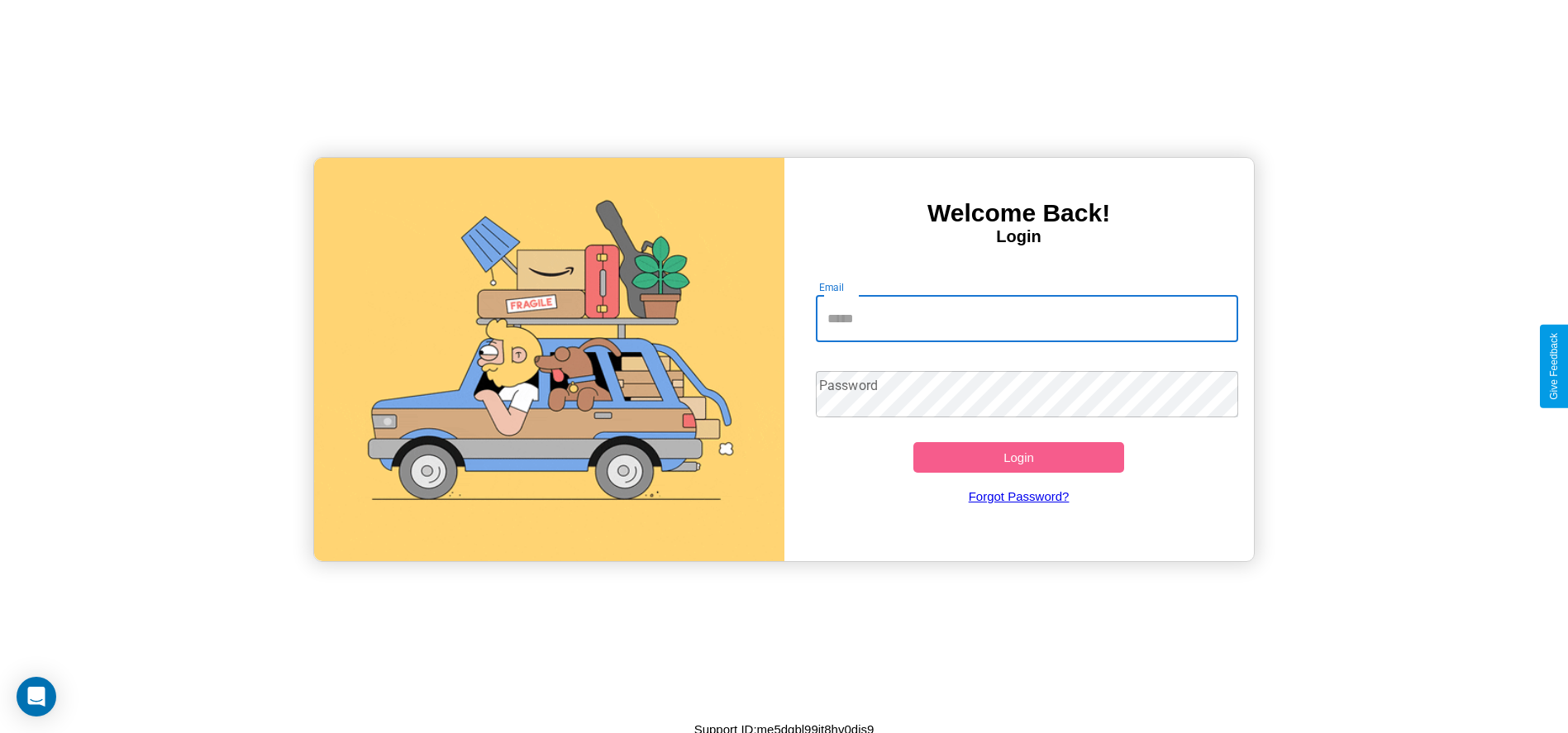
click at [1027, 319] on input "Email" at bounding box center [1027, 319] width 423 height 46
type input "**********"
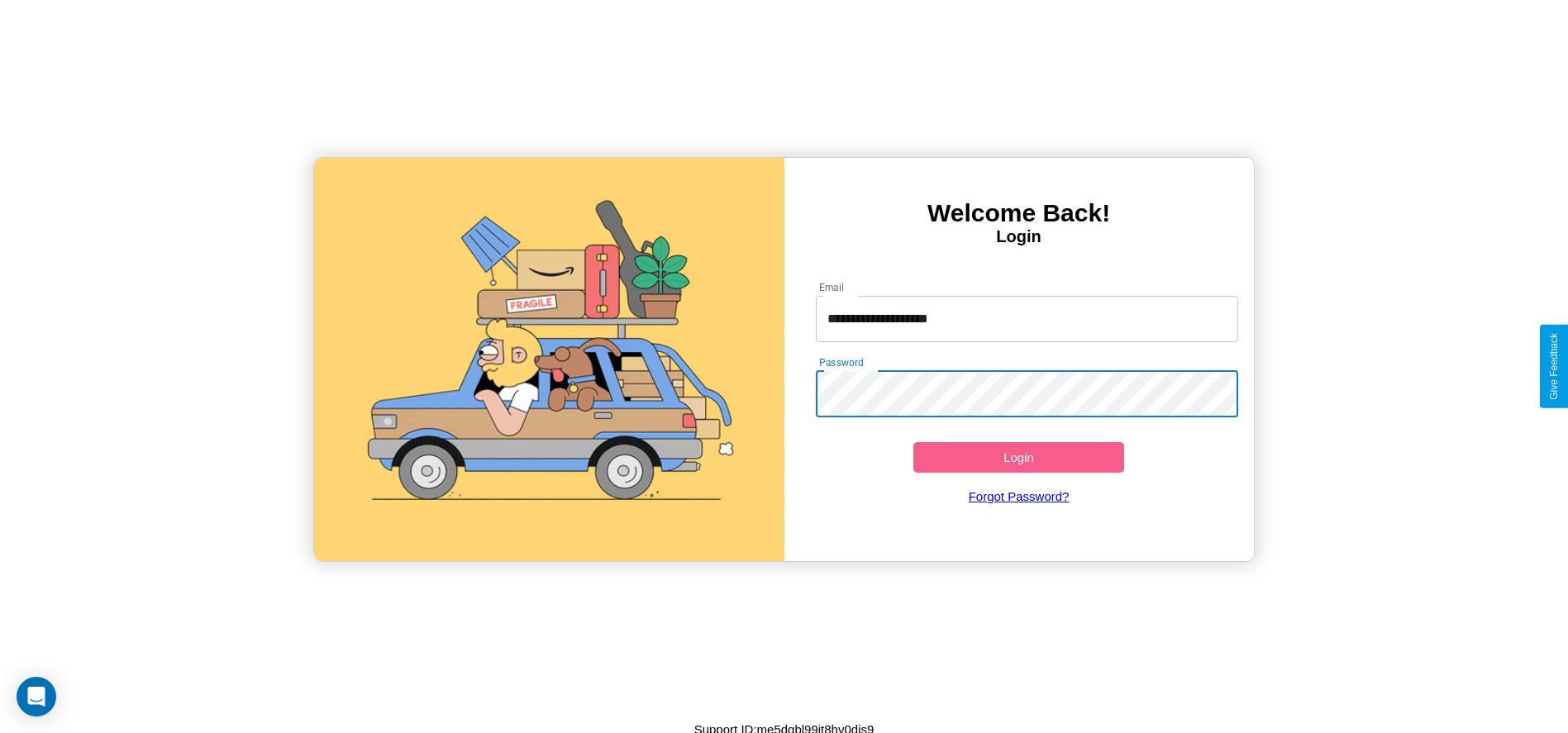
click at [1019, 458] on button "Login" at bounding box center [1019, 458] width 212 height 31
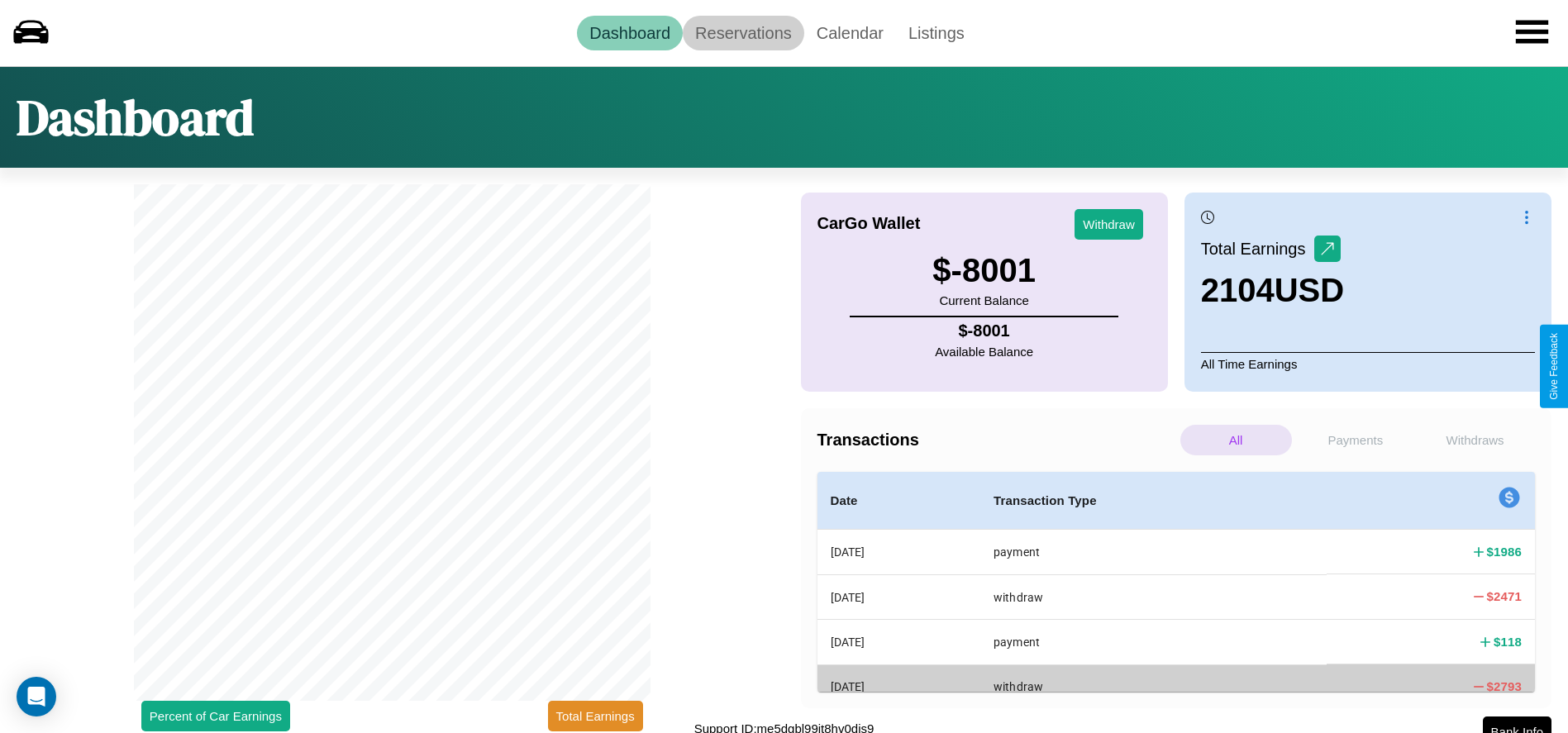
click at [743, 32] on link "Reservations" at bounding box center [743, 33] width 122 height 35
